Goal: Transaction & Acquisition: Download file/media

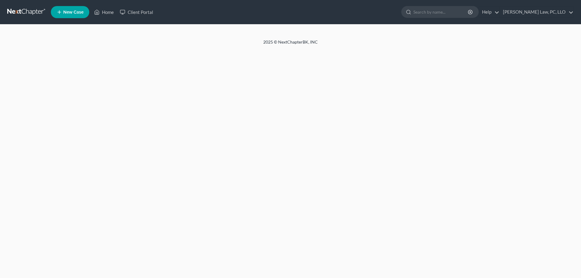
select select "30"
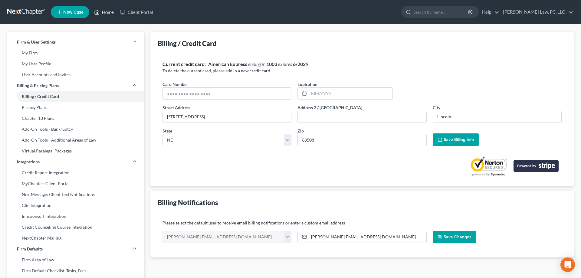
click at [105, 13] on link "Home" at bounding box center [104, 12] width 26 height 11
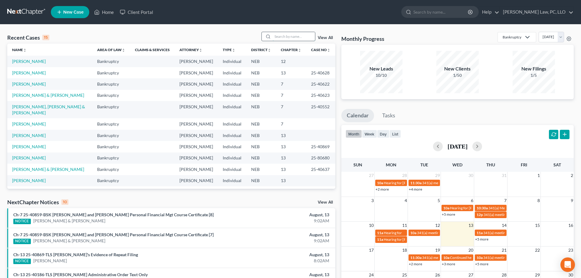
click at [286, 36] on input "search" at bounding box center [294, 36] width 42 height 9
type input "[PERSON_NAME]"
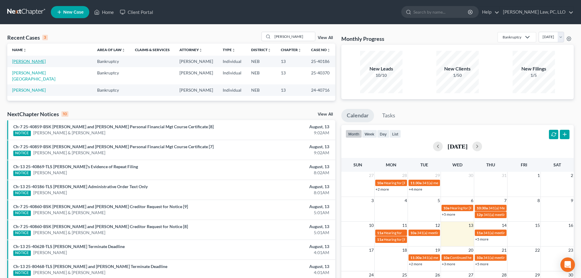
click at [21, 60] on link "[PERSON_NAME]" at bounding box center [29, 61] width 34 height 5
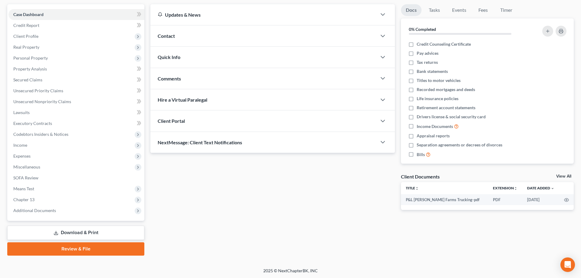
click at [79, 233] on link "Download & Print" at bounding box center [75, 233] width 137 height 14
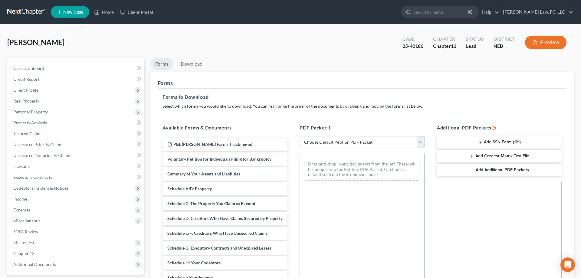
click at [300, 136] on select "Choose Default Petition PDF Packet Complete Bankruptcy Petition (all forms and …" at bounding box center [362, 142] width 125 height 12
select select "7"
click option "Chapter 13 Template" at bounding box center [0, 0] width 0 height 0
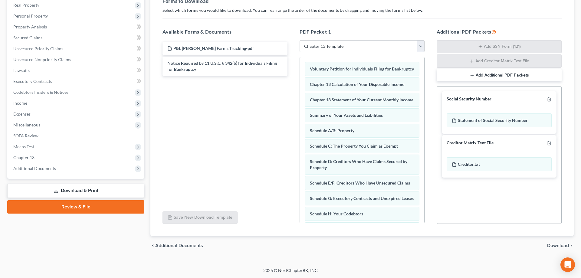
click at [559, 245] on span "Download" at bounding box center [558, 245] width 22 height 5
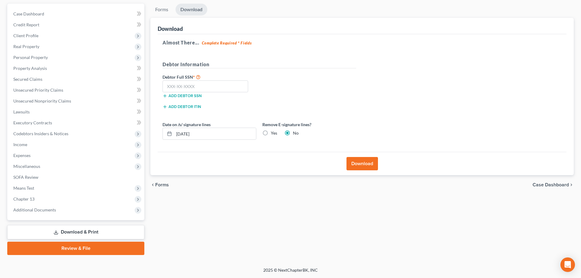
scroll to position [54, 0]
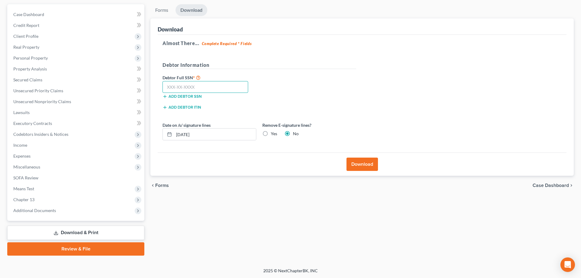
click at [202, 84] on input "text" at bounding box center [206, 87] width 86 height 12
type input "453-51-3524"
click at [368, 167] on button "Download" at bounding box center [362, 164] width 31 height 13
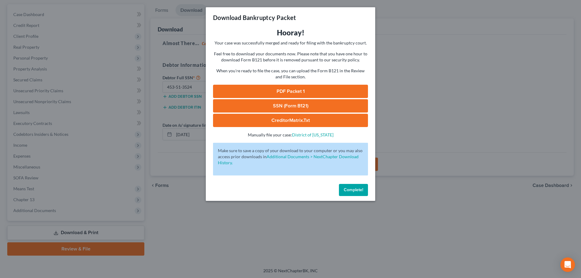
click at [301, 92] on link "PDF Packet 1" at bounding box center [290, 91] width 155 height 13
